Goal: Information Seeking & Learning: Learn about a topic

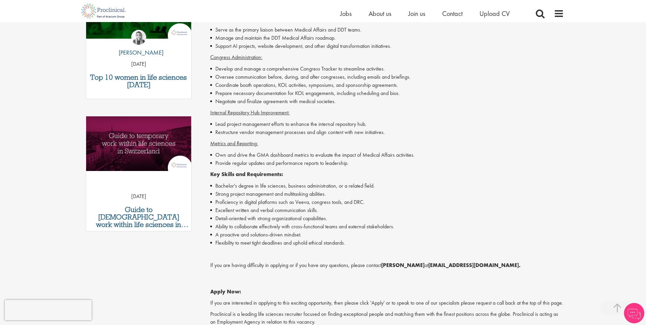
scroll to position [275, 0]
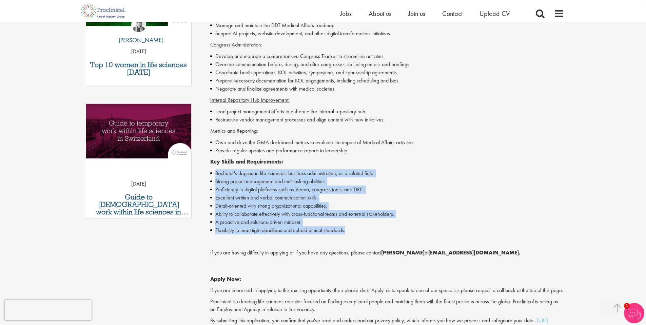
drag, startPoint x: 353, startPoint y: 232, endPoint x: 213, endPoint y: 167, distance: 154.9
click at [213, 167] on div "Proclinical is seeking a highly organized and motivated individual to join as a…" at bounding box center [387, 127] width 354 height 410
copy ul "Bachelor's degree in life sciences, business administration, or a related field…"
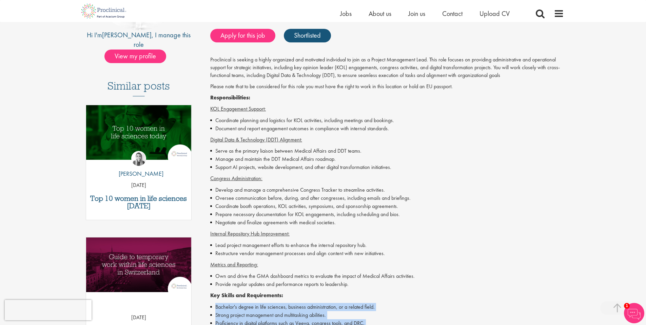
scroll to position [99, 0]
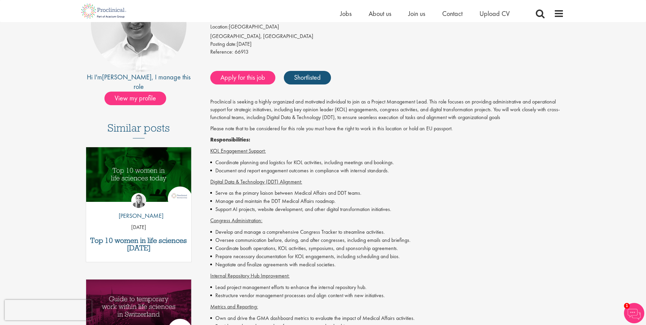
click at [308, 112] on p "Proclinical is seeking a highly organized and motivated individual to join as a…" at bounding box center [387, 109] width 354 height 23
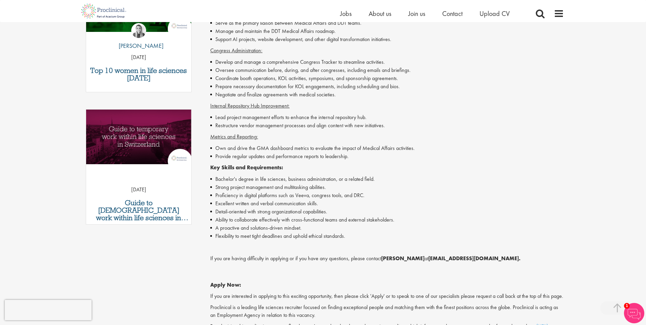
scroll to position [266, 0]
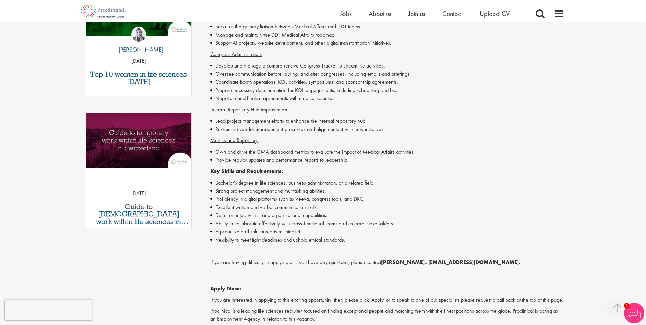
click at [283, 201] on li "Proficiency in digital platforms such as Veeva, congress tools, and DRC." at bounding box center [387, 199] width 354 height 8
click at [276, 210] on li "Excellent written and verbal communication skills." at bounding box center [387, 207] width 354 height 8
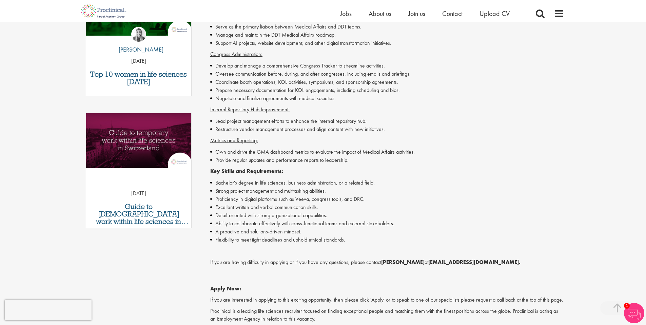
click at [272, 217] on li "Detail-oriented with strong organizational capabilities." at bounding box center [387, 215] width 354 height 8
click at [271, 216] on li "Detail-oriented with strong organizational capabilities." at bounding box center [387, 215] width 354 height 8
click at [274, 229] on li "A proactive and solutions-driven mindset." at bounding box center [387, 232] width 354 height 8
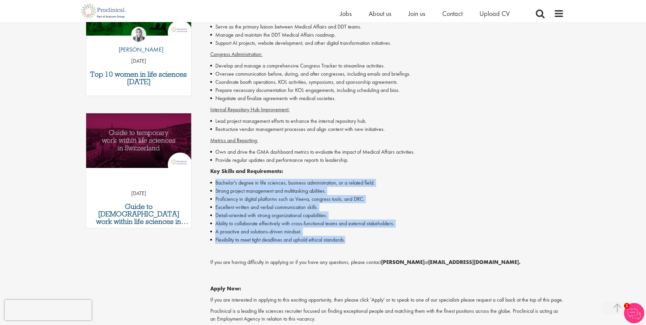
drag, startPoint x: 354, startPoint y: 240, endPoint x: 214, endPoint y: 179, distance: 152.1
click at [214, 179] on ul "Bachelor's degree in life sciences, business administration, or a related field…" at bounding box center [387, 211] width 354 height 65
click at [249, 237] on li "Flexibility to meet tight deadlines and uphold ethical standards." at bounding box center [387, 240] width 354 height 8
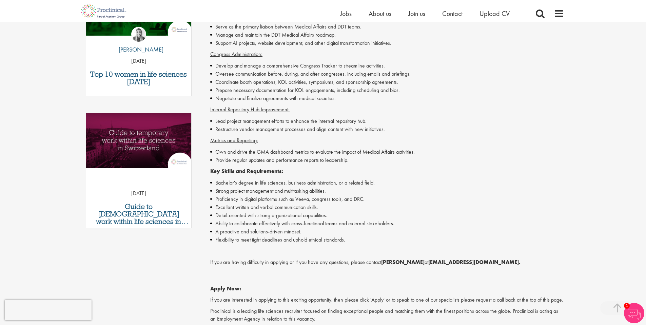
click at [255, 229] on li "A proactive and solutions-driven mindset." at bounding box center [387, 232] width 354 height 8
click at [264, 224] on li "Ability to collaborate effectively with cross-functional teams and external sta…" at bounding box center [387, 223] width 354 height 8
click at [264, 225] on li "Ability to collaborate effectively with cross-functional teams and external sta…" at bounding box center [387, 223] width 354 height 8
click at [266, 226] on li "Ability to collaborate effectively with cross-functional teams and external sta…" at bounding box center [387, 223] width 354 height 8
click at [241, 228] on li "A proactive and solutions-driven mindset." at bounding box center [387, 232] width 354 height 8
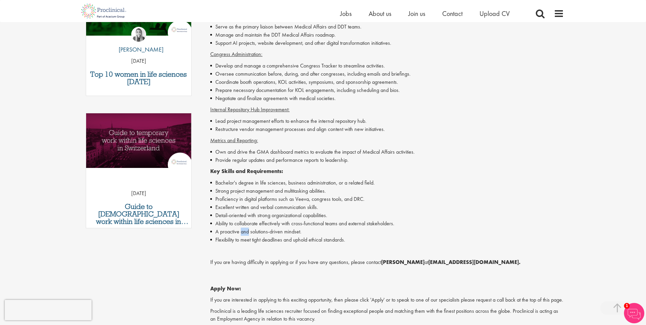
click at [241, 228] on li "A proactive and solutions-driven mindset." at bounding box center [387, 232] width 354 height 8
click at [263, 221] on li "Ability to collaborate effectively with cross-functional teams and external sta…" at bounding box center [387, 223] width 354 height 8
click at [276, 223] on li "Ability to collaborate effectively with cross-functional teams and external sta…" at bounding box center [387, 223] width 354 height 8
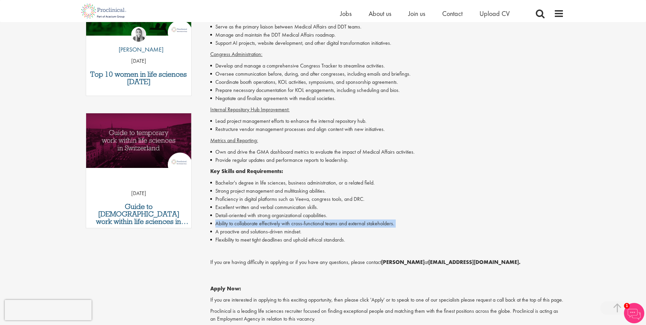
click at [276, 223] on li "Ability to collaborate effectively with cross-functional teams and external sta…" at bounding box center [387, 223] width 354 height 8
click at [266, 234] on li "A proactive and solutions-driven mindset." at bounding box center [387, 232] width 354 height 8
copy li "A proactive and solutions-driven mindset."
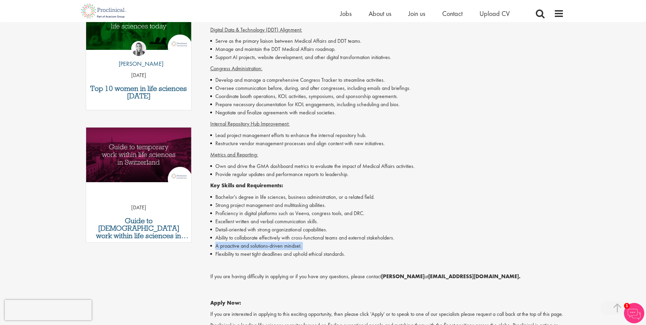
scroll to position [244, 0]
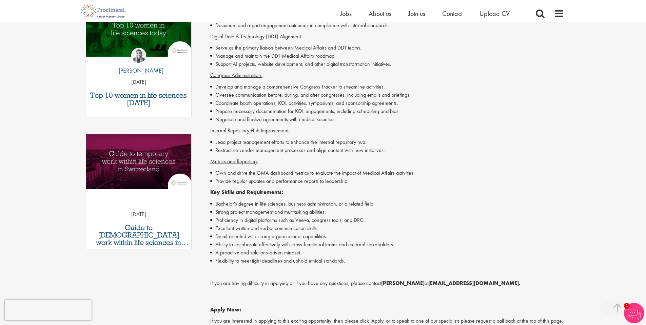
click at [310, 182] on li "Provide regular updates and performance reports to leadership." at bounding box center [387, 181] width 354 height 8
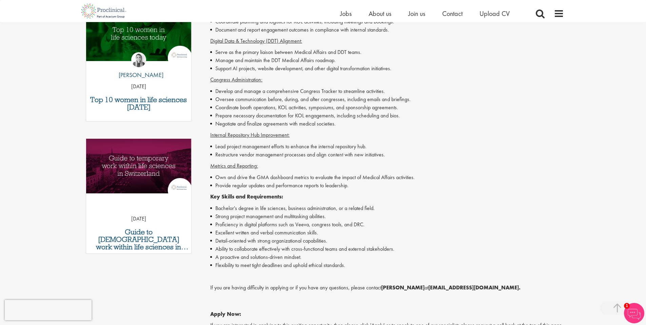
scroll to position [235, 0]
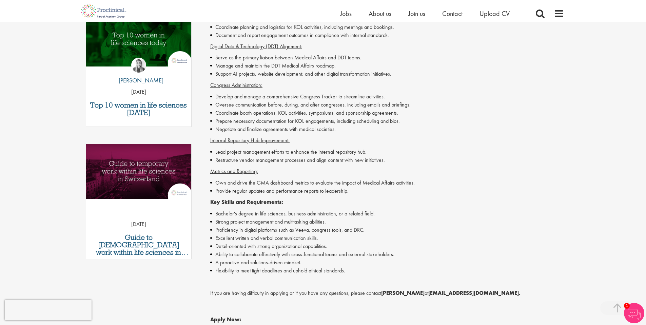
click at [298, 196] on div "Proclinical is seeking a highly organized and motivated individual to join as a…" at bounding box center [387, 168] width 354 height 410
click at [295, 204] on p "Key Skills and Requirements:" at bounding box center [387, 202] width 354 height 8
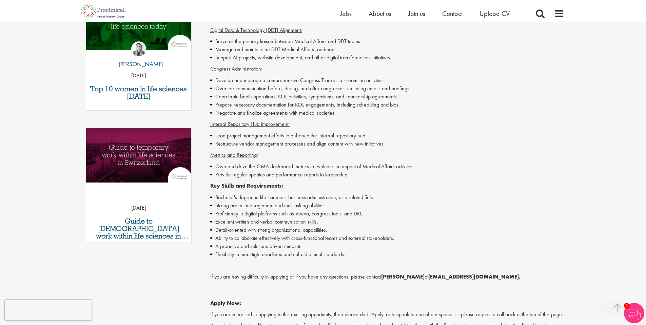
scroll to position [254, 0]
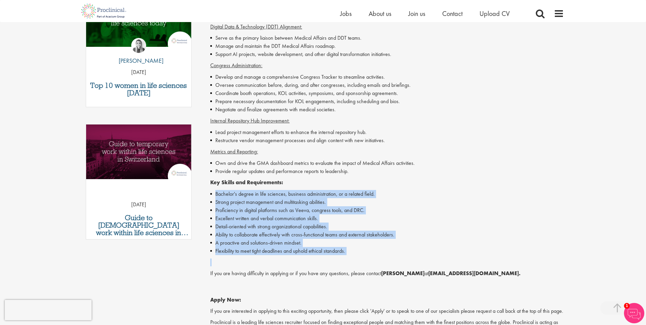
drag, startPoint x: 352, startPoint y: 258, endPoint x: 213, endPoint y: 187, distance: 156.4
click at [213, 187] on div "Proclinical is seeking a highly organized and motivated individual to join as a…" at bounding box center [387, 148] width 354 height 410
copy ul "Bachelor's degree in life sciences, business administration, or a related field…"
